Goal: Information Seeking & Learning: Find specific fact

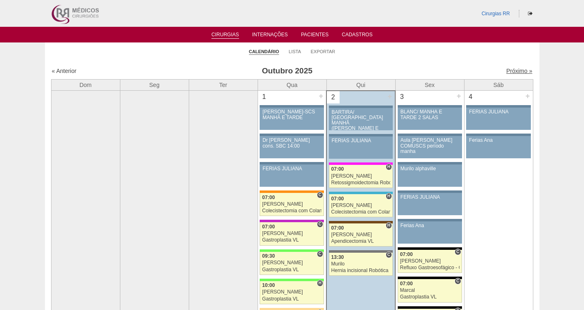
click at [514, 70] on link "Próximo »" at bounding box center [519, 71] width 26 height 7
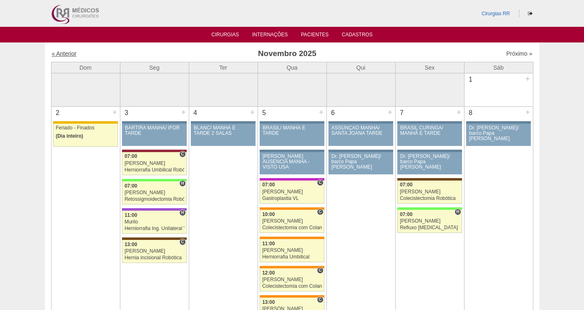
click at [65, 54] on link "« Anterior" at bounding box center [64, 53] width 25 height 7
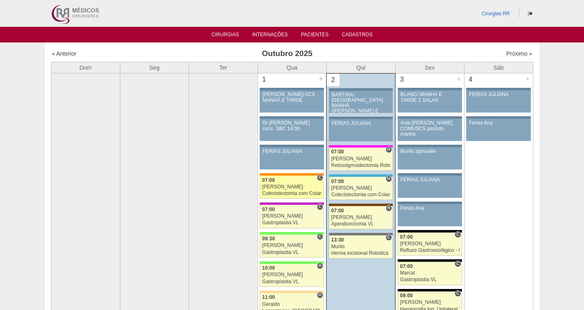
click at [290, 185] on div "[PERSON_NAME]" at bounding box center [291, 186] width 59 height 5
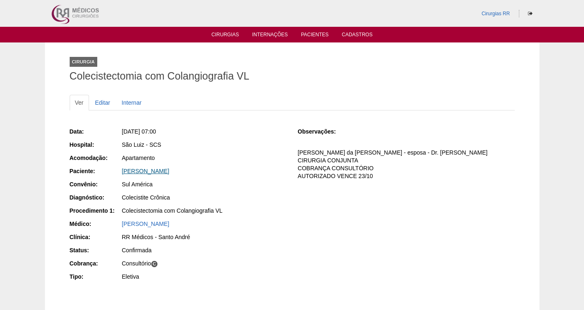
click at [169, 170] on link "REBECCA DE MELO OLIVEIRA BEZERRA" at bounding box center [145, 171] width 47 height 7
drag, startPoint x: 250, startPoint y: 172, endPoint x: 111, endPoint y: 166, distance: 139.0
click at [111, 166] on div "Data: Qua, 01/10/2025 - 07:00 Hospital: São Luiz - SCS Acomodação: Apartamento …" at bounding box center [178, 204] width 217 height 161
copy link "REBECCA DE MELO OLIVEIRA BEZERRA"
click at [221, 35] on link "Cirurgias" at bounding box center [225, 35] width 28 height 7
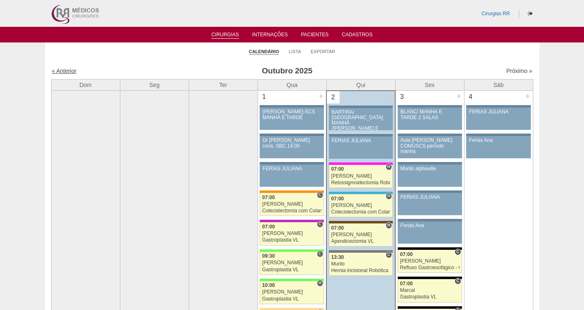
click at [64, 68] on link "« Anterior" at bounding box center [64, 71] width 25 height 7
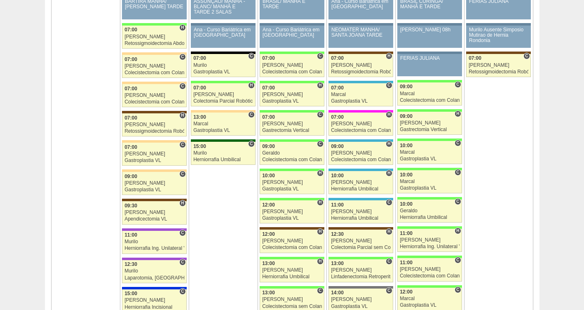
scroll to position [1261, 0]
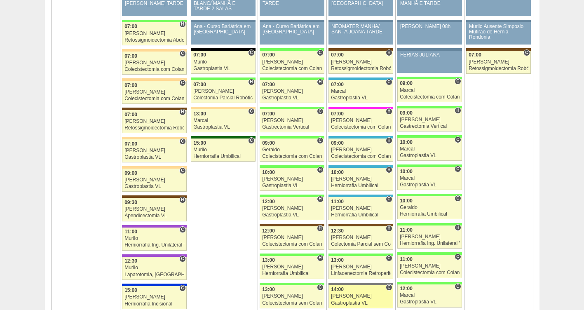
click at [351, 297] on div "[PERSON_NAME]" at bounding box center [361, 295] width 60 height 5
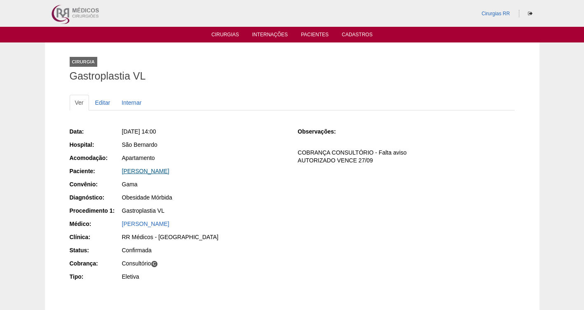
click at [169, 170] on link "[PERSON_NAME]" at bounding box center [145, 171] width 47 height 7
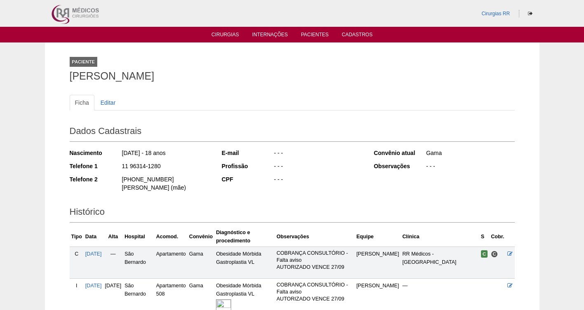
click at [231, 299] on img at bounding box center [223, 306] width 15 height 15
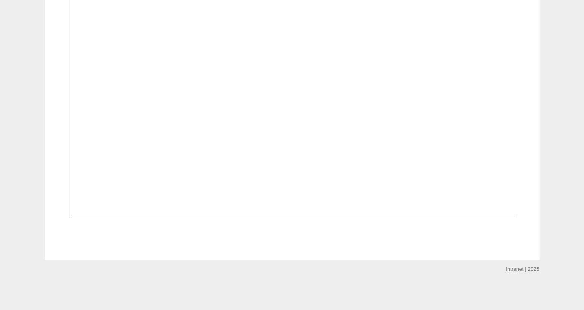
scroll to position [655, 0]
